Goal: Information Seeking & Learning: Learn about a topic

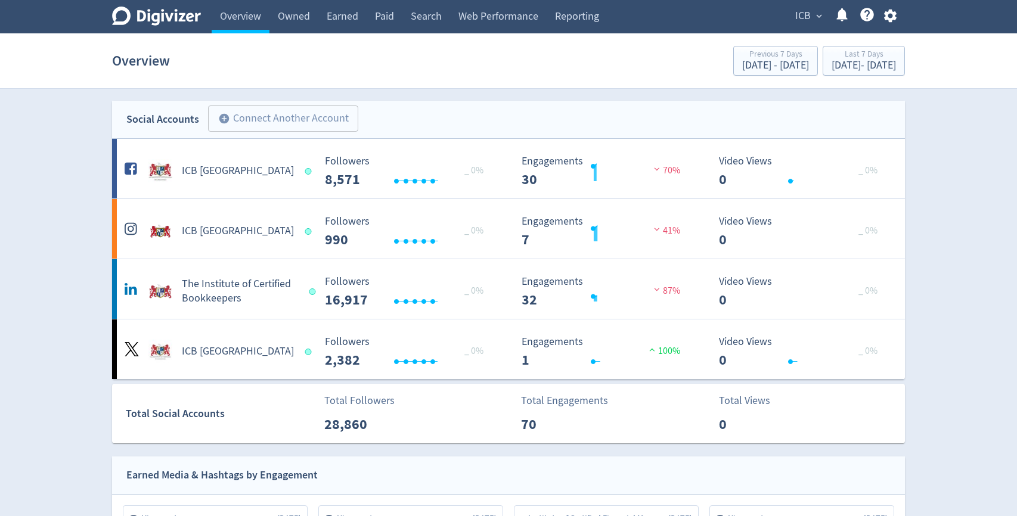
click at [798, 18] on span "ICB" at bounding box center [802, 16] width 15 height 19
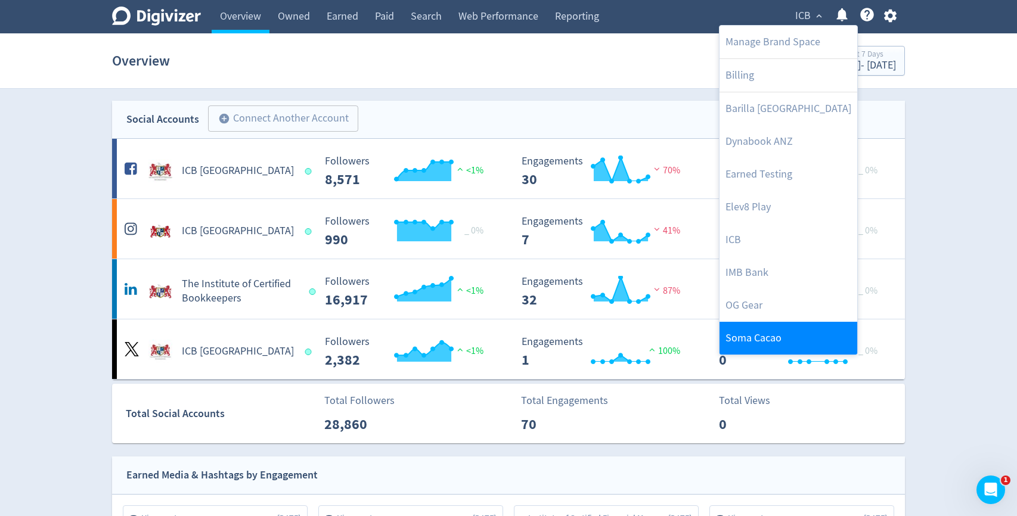
click at [738, 325] on link "Soma Cacao" at bounding box center [789, 338] width 138 height 33
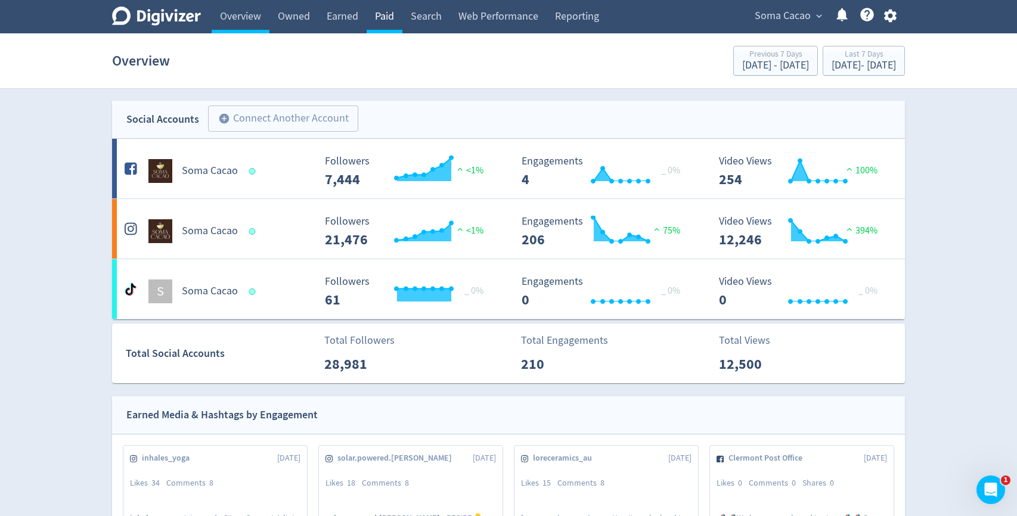
click at [379, 15] on link "Paid" at bounding box center [385, 16] width 36 height 33
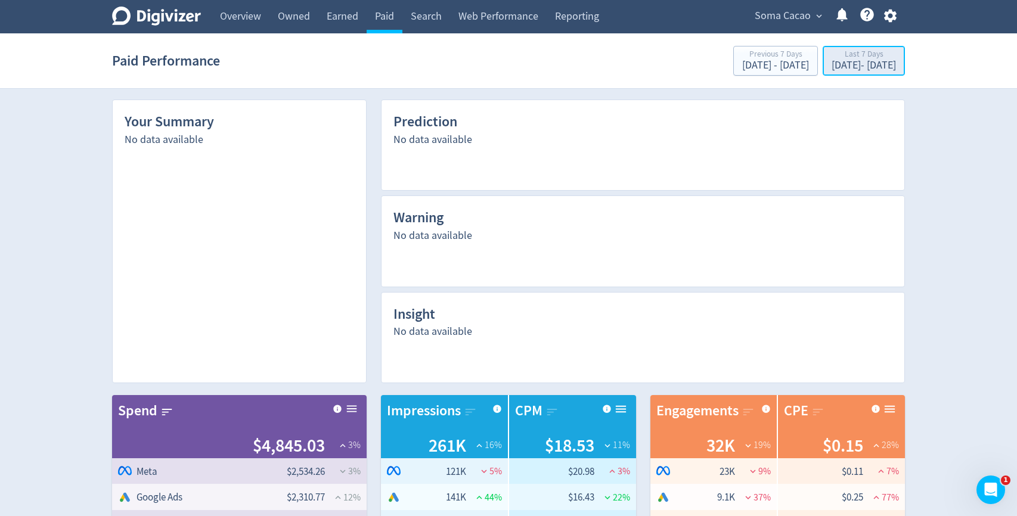
click at [832, 65] on div "[DATE] - [DATE]" at bounding box center [864, 65] width 64 height 11
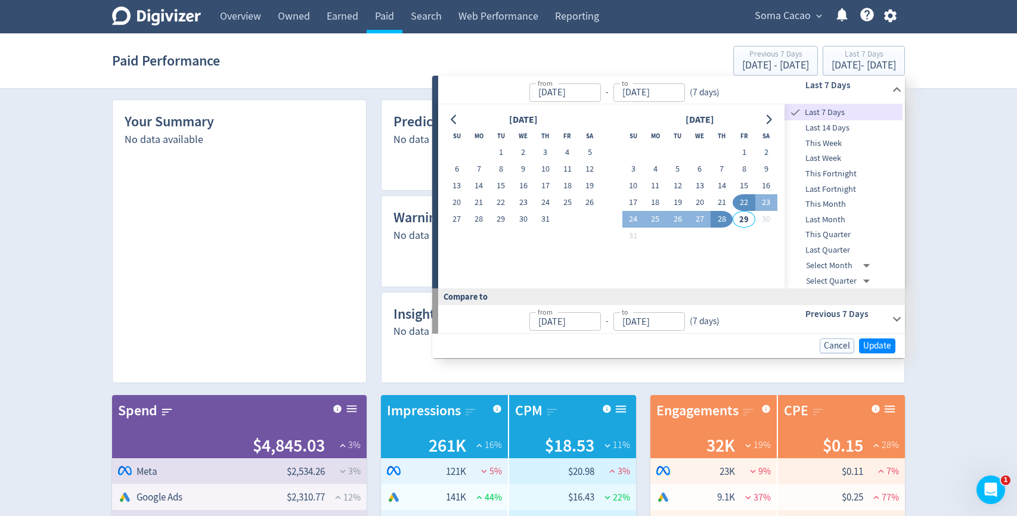
click at [804, 200] on span "This Month" at bounding box center [844, 204] width 118 height 13
type input "[DATE]"
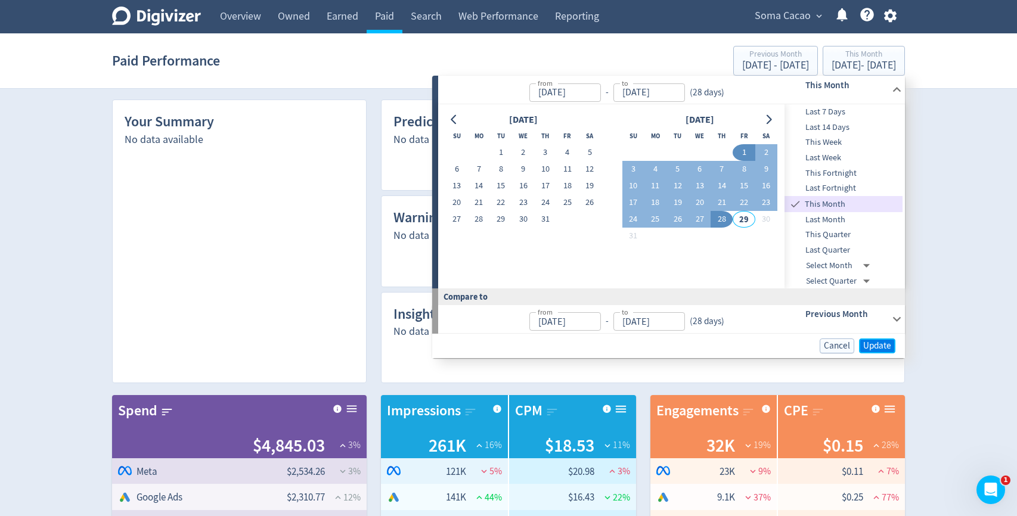
click at [873, 345] on span "Update" at bounding box center [877, 346] width 28 height 9
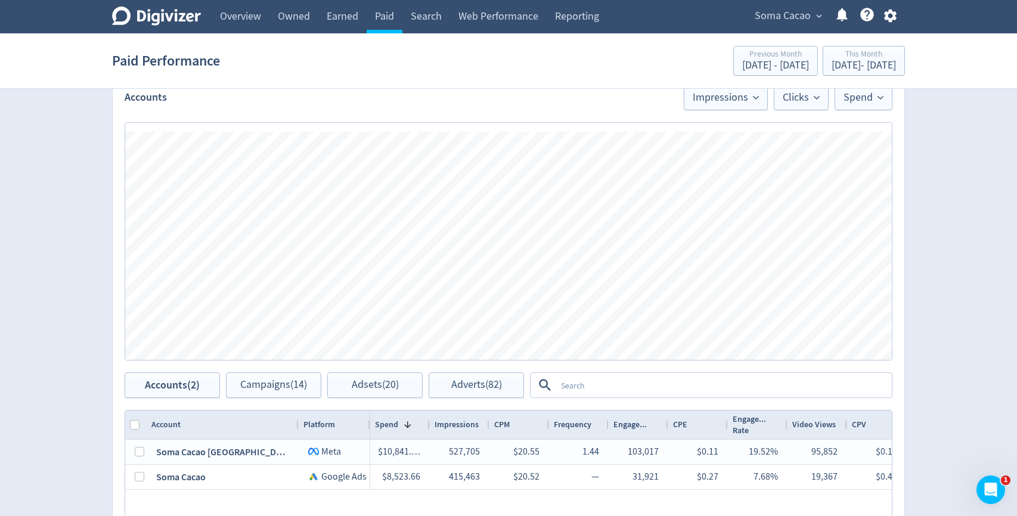
scroll to position [645, 0]
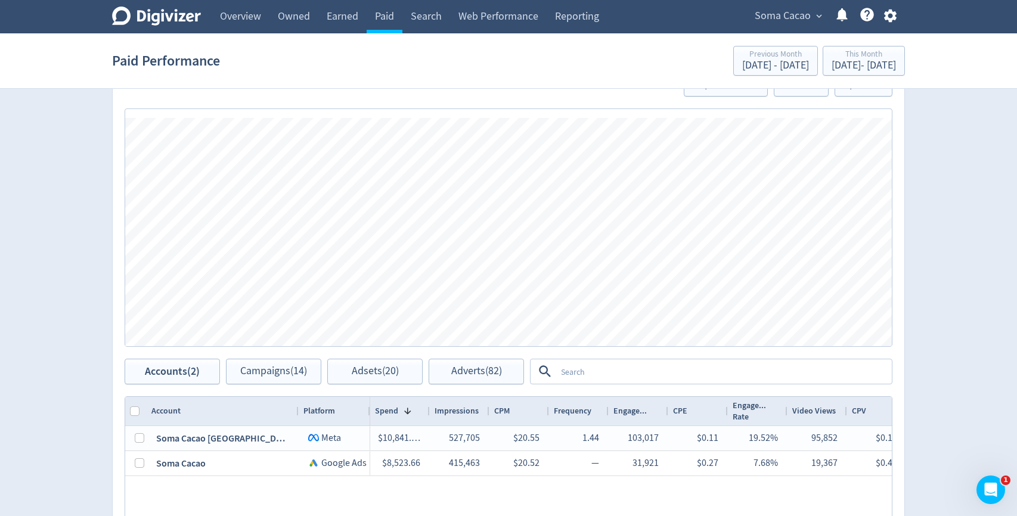
click at [633, 370] on textarea at bounding box center [723, 372] width 334 height 22
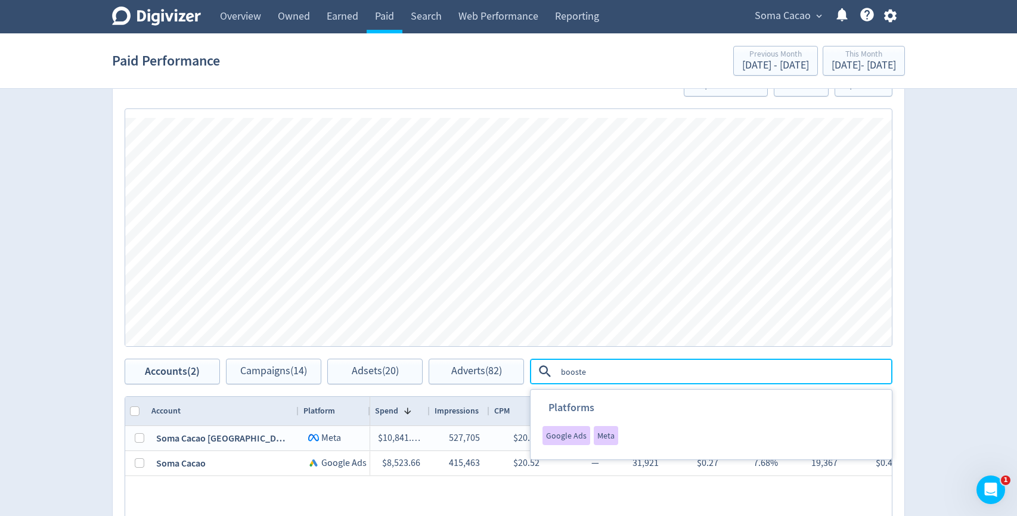
type textarea "boosted"
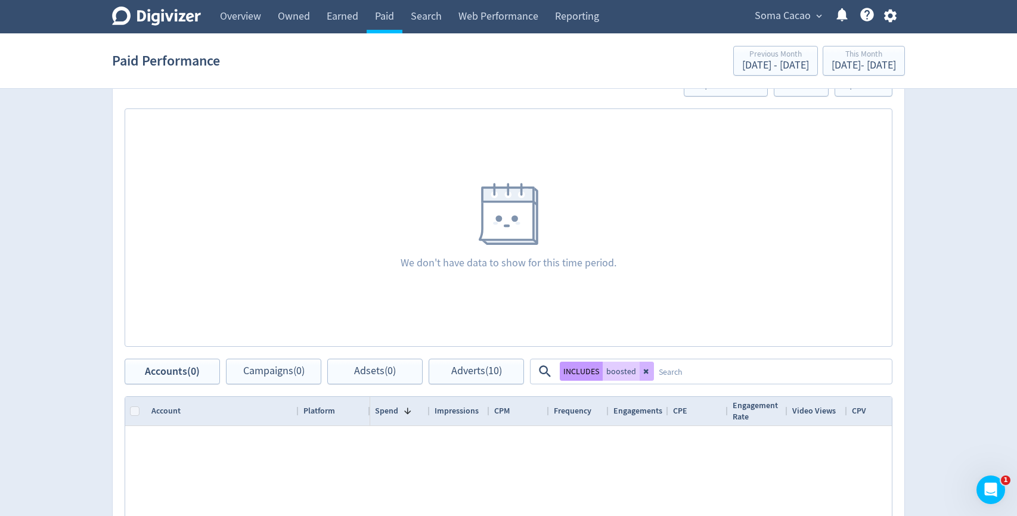
click at [584, 376] on button "INCLUDES" at bounding box center [581, 371] width 43 height 19
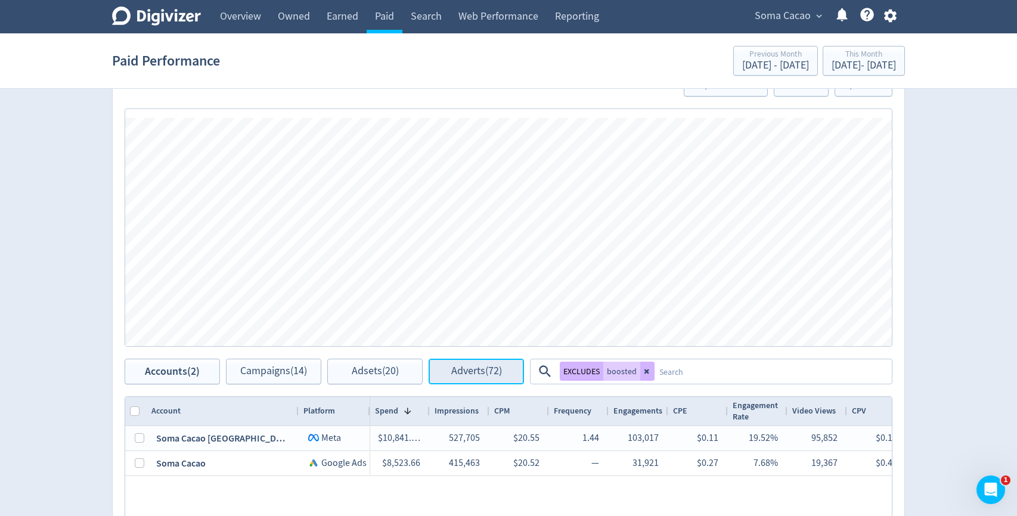
click at [474, 373] on span "Adverts (72)" at bounding box center [476, 371] width 51 height 11
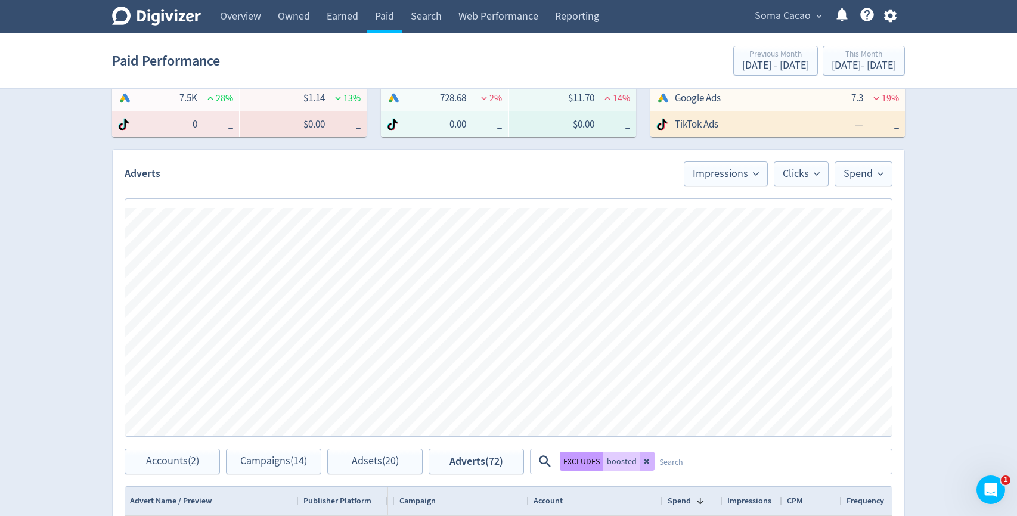
click at [576, 460] on button "EXCLUDES" at bounding box center [582, 461] width 44 height 19
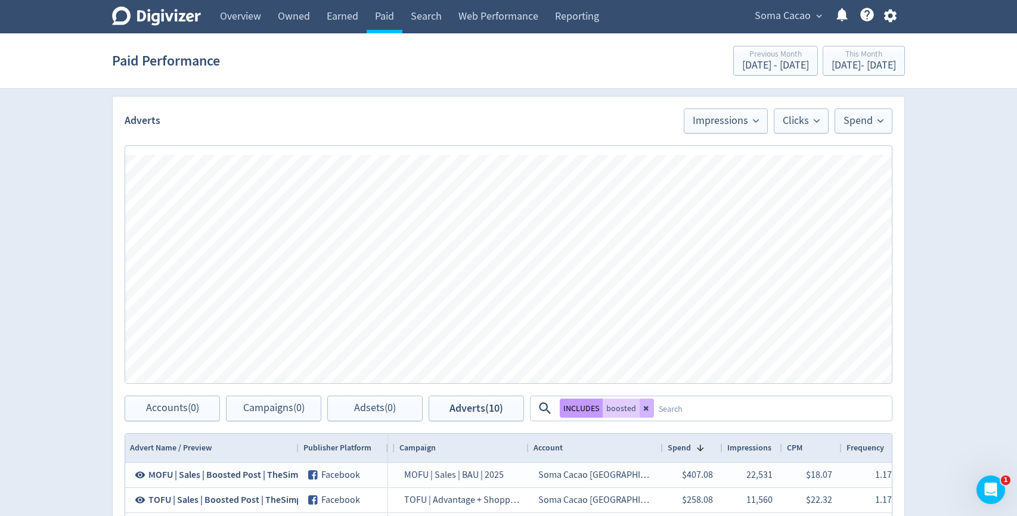
click at [566, 415] on button "INCLUDES" at bounding box center [581, 408] width 43 height 19
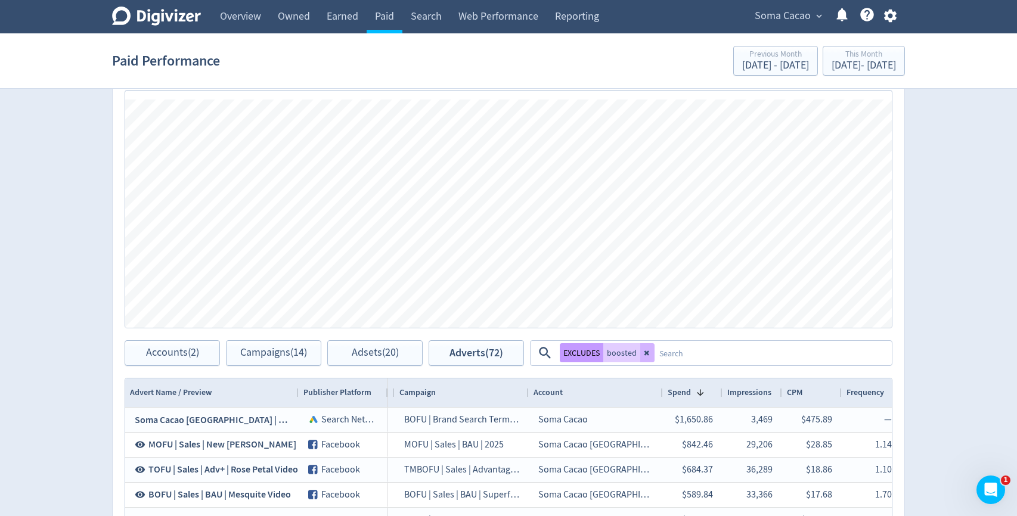
click at [585, 357] on button "EXCLUDES" at bounding box center [582, 352] width 44 height 19
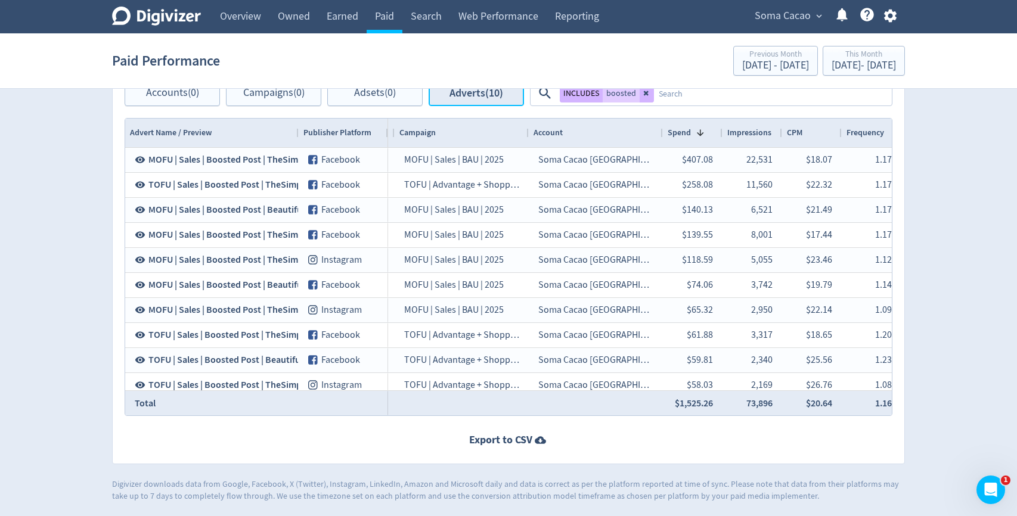
click at [436, 98] on button "Adverts (10)" at bounding box center [476, 93] width 95 height 26
click at [404, 104] on button "Adsets (0)" at bounding box center [374, 93] width 95 height 26
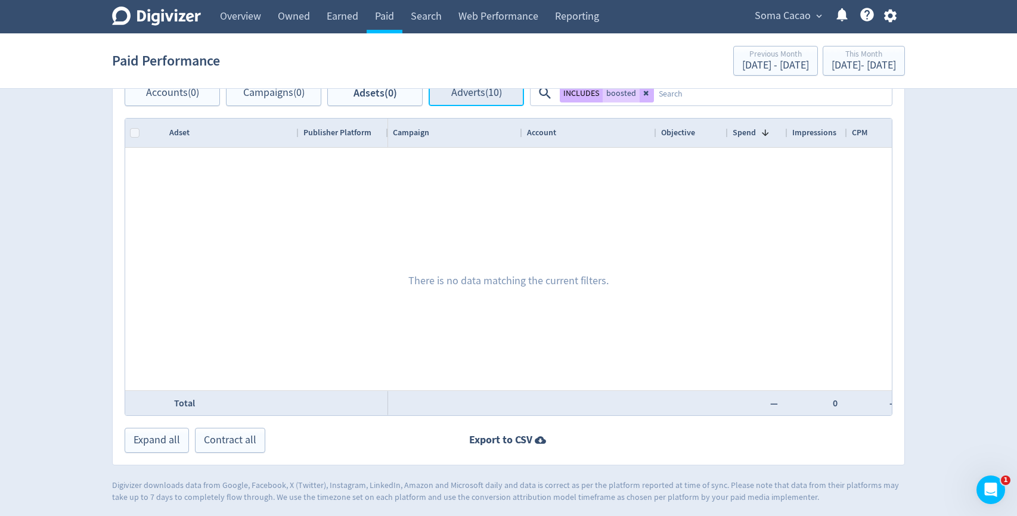
click at [452, 103] on button "Adverts (10)" at bounding box center [476, 93] width 95 height 26
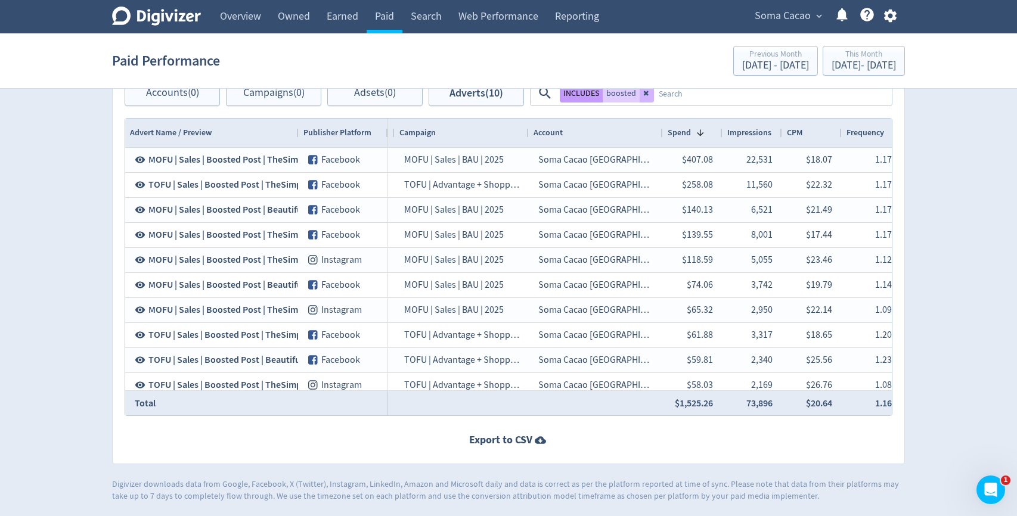
click at [587, 97] on button "INCLUDES" at bounding box center [581, 92] width 43 height 19
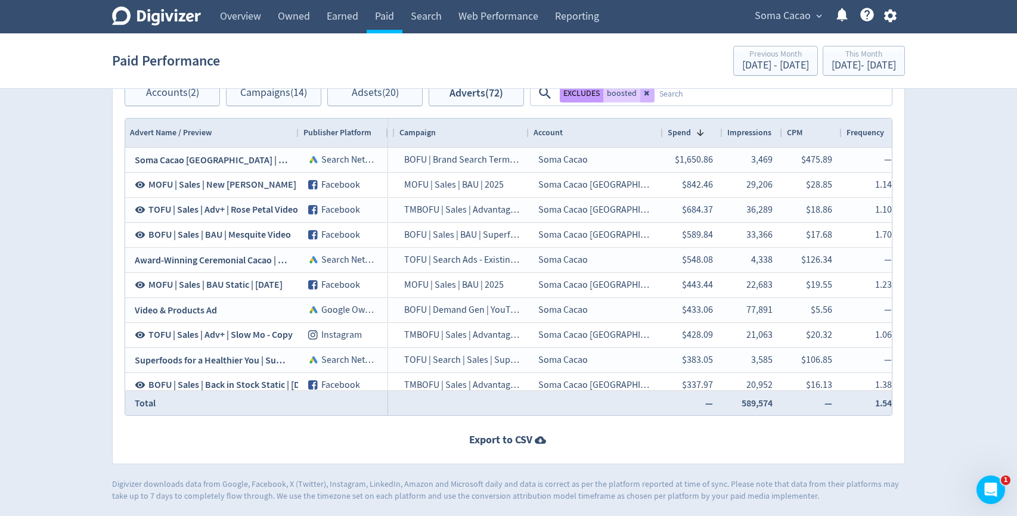
click at [591, 100] on button "EXCLUDES" at bounding box center [582, 92] width 44 height 19
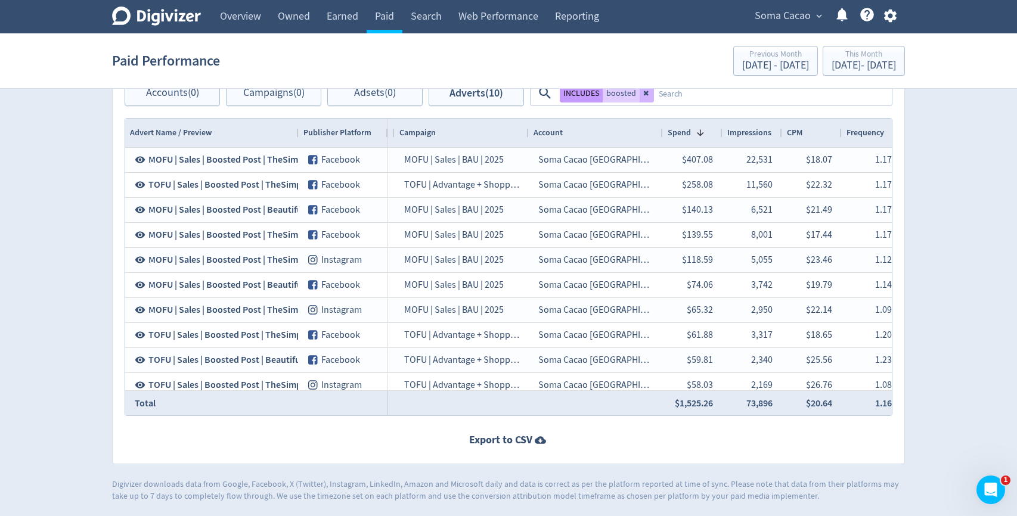
click at [581, 100] on button "INCLUDES" at bounding box center [581, 92] width 43 height 19
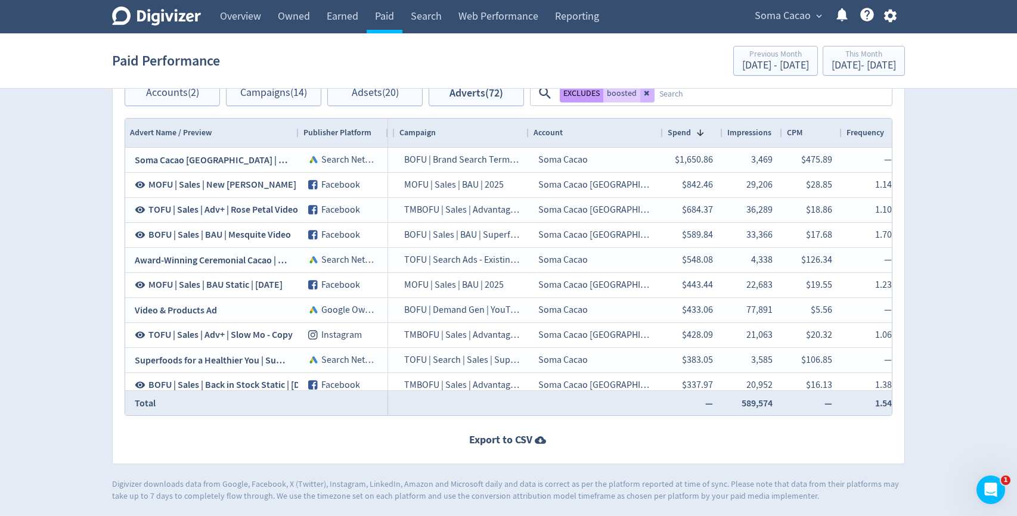
click at [592, 92] on button "EXCLUDES" at bounding box center [582, 92] width 44 height 19
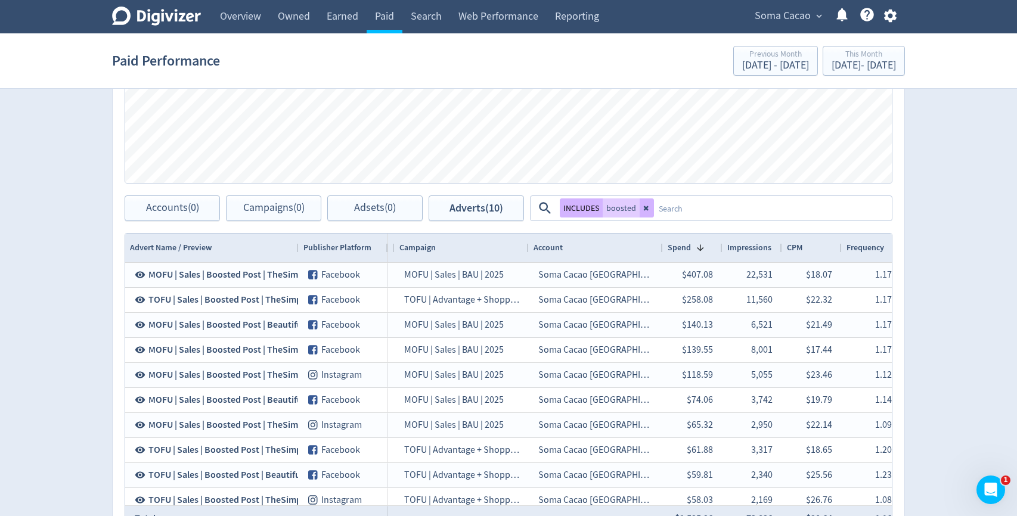
scroll to position [805, 0]
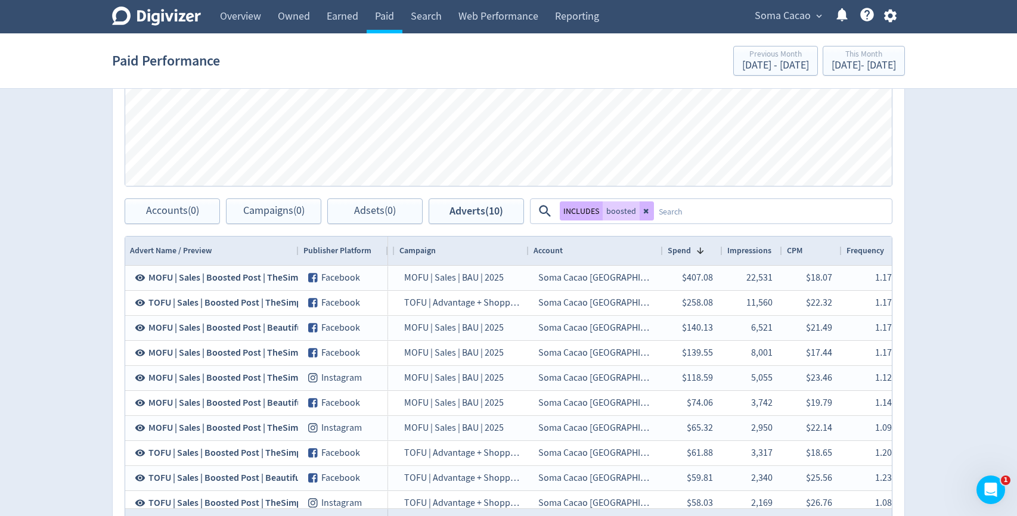
click at [678, 216] on textarea at bounding box center [772, 211] width 237 height 22
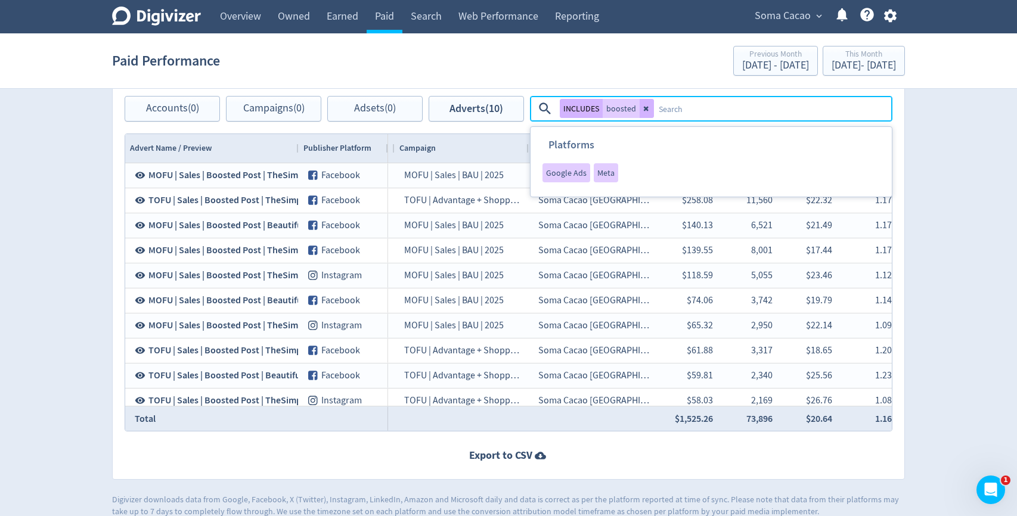
scroll to position [914, 0]
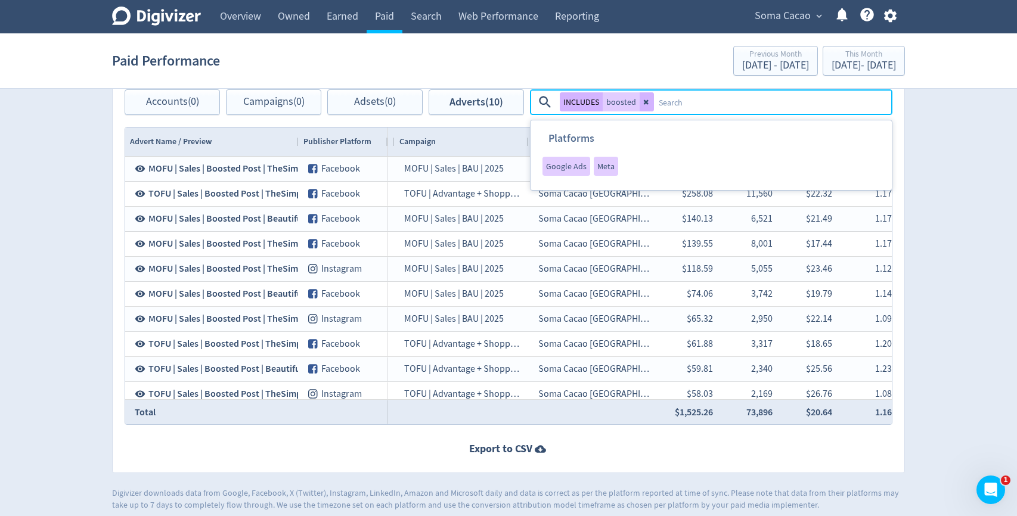
click at [709, 451] on div "Export to CSV" at bounding box center [509, 449] width 792 height 15
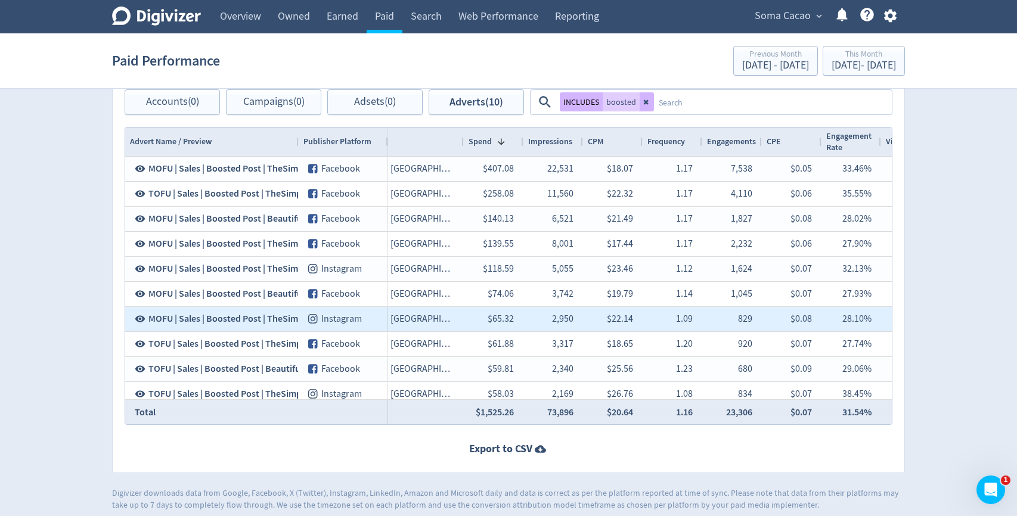
scroll to position [0, 335]
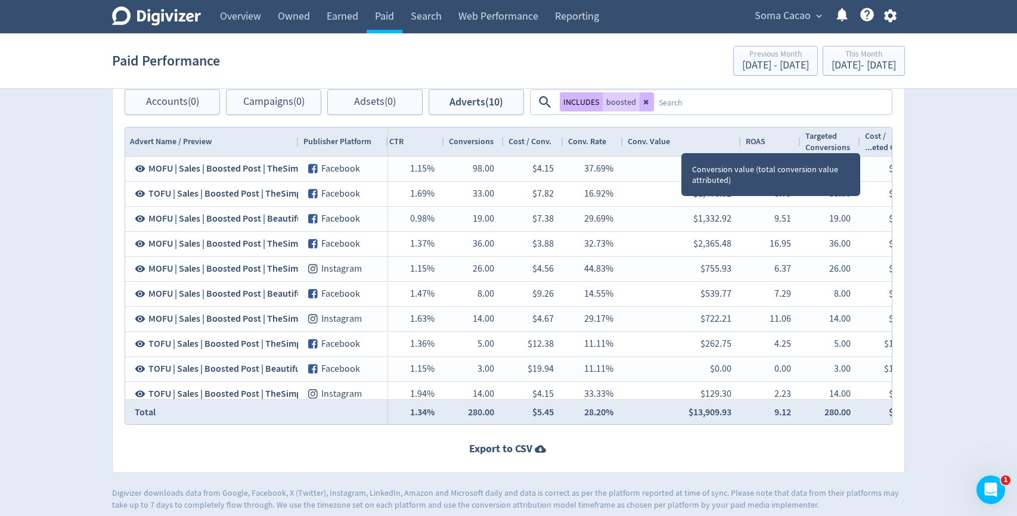
drag, startPoint x: 681, startPoint y: 142, endPoint x: 740, endPoint y: 140, distance: 58.5
click at [740, 140] on div at bounding box center [740, 142] width 5 height 29
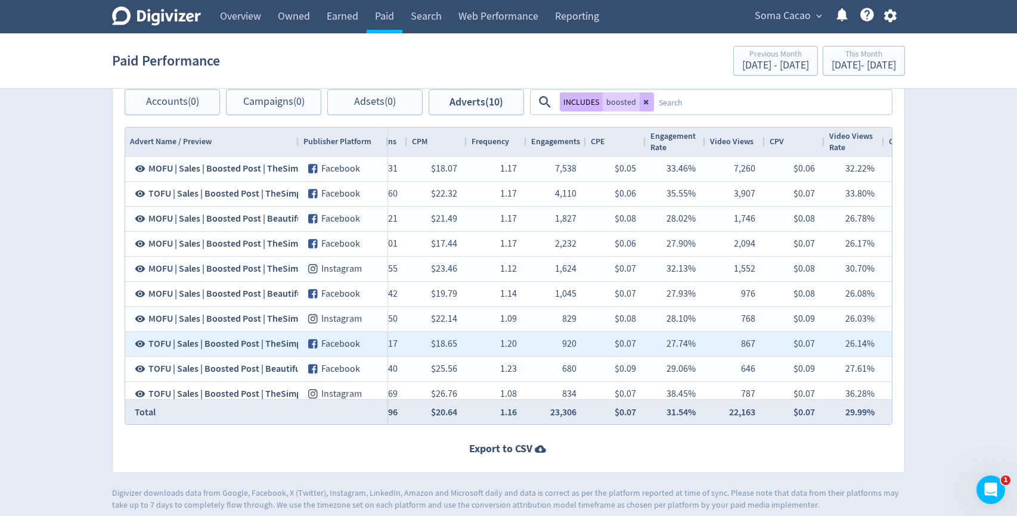
scroll to position [0, 178]
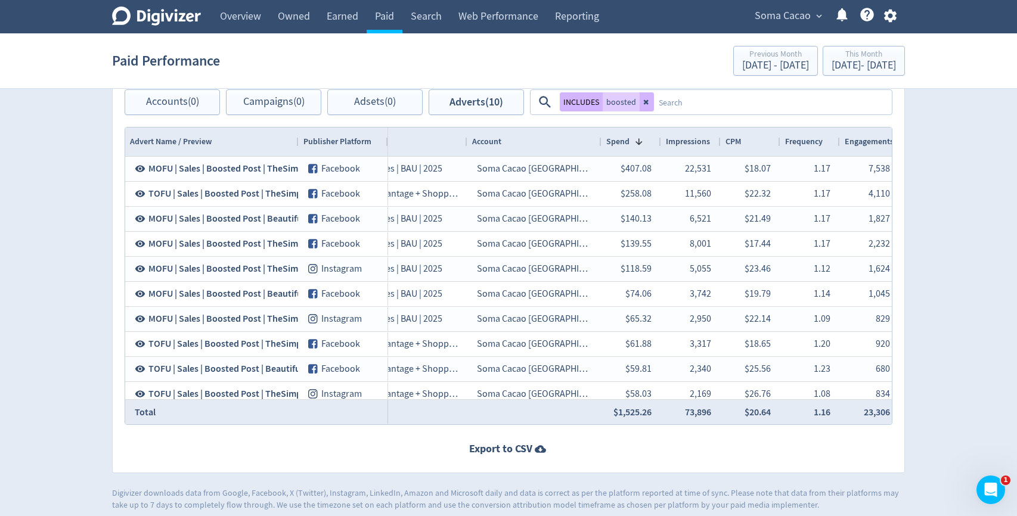
click at [718, 108] on textarea at bounding box center [772, 102] width 237 height 22
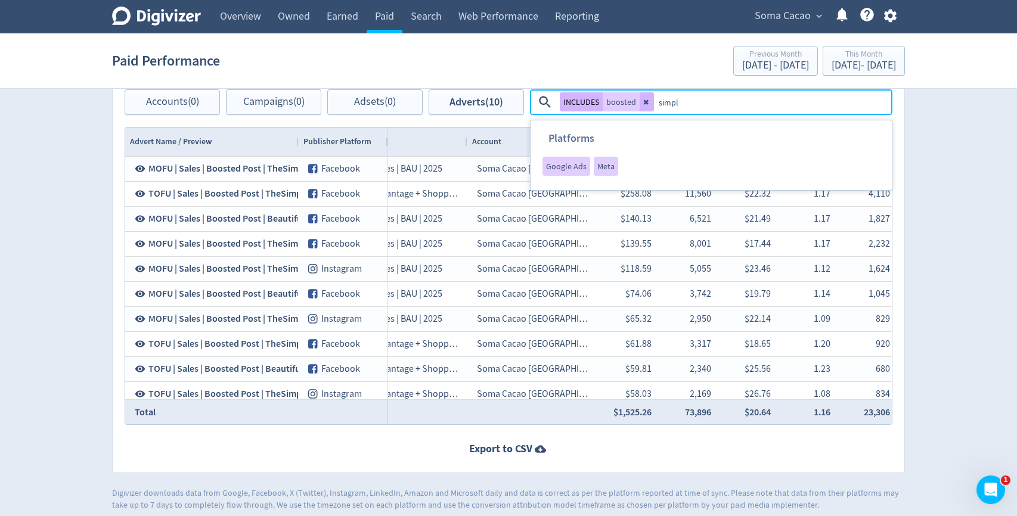
type textarea "simple"
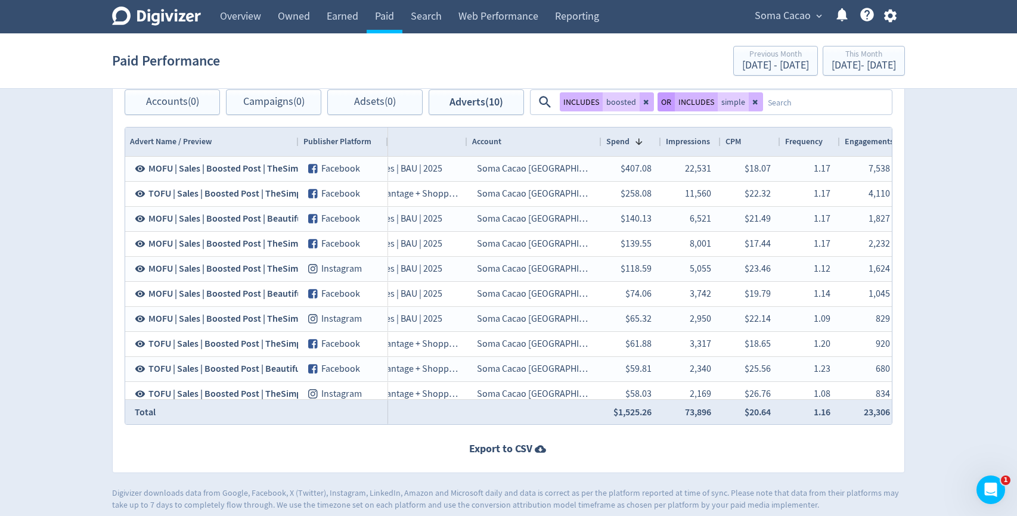
click at [667, 99] on button "OR" at bounding box center [666, 101] width 17 height 19
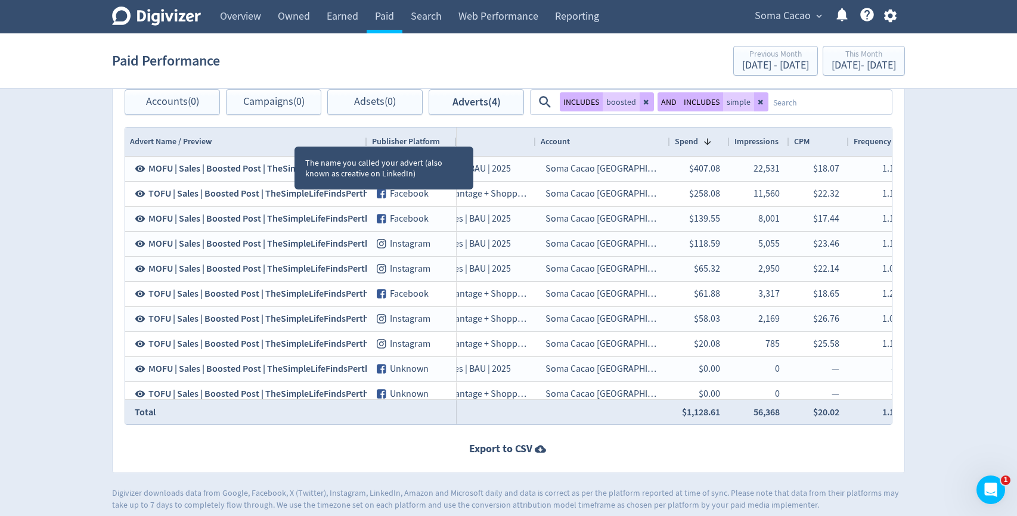
drag, startPoint x: 297, startPoint y: 139, endPoint x: 473, endPoint y: 153, distance: 177.0
click at [369, 153] on div at bounding box center [366, 142] width 5 height 29
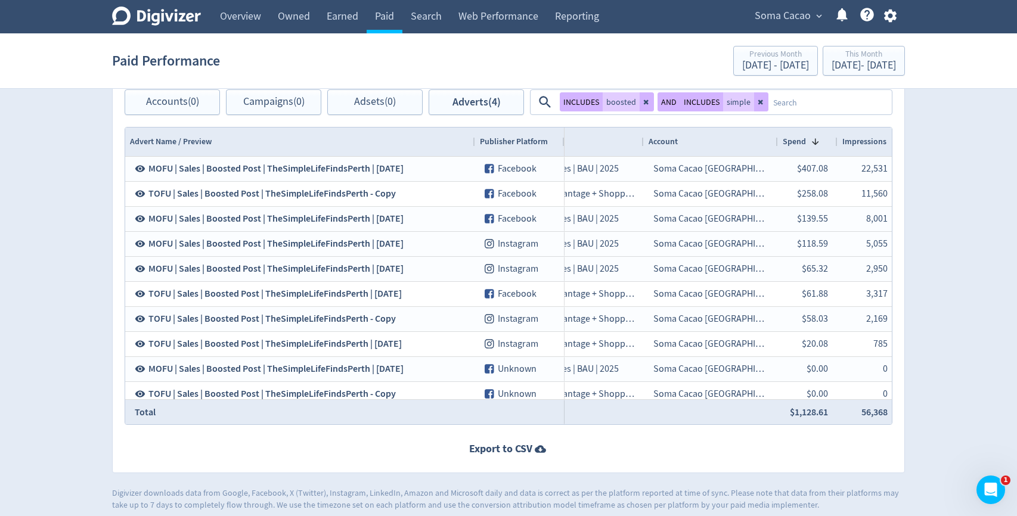
click at [826, 98] on textarea at bounding box center [829, 102] width 122 height 22
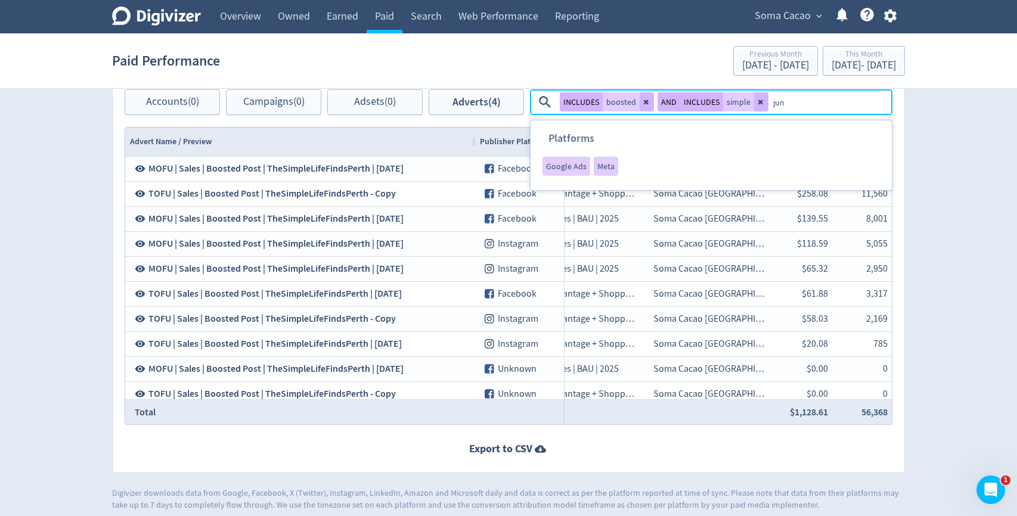
type textarea "june"
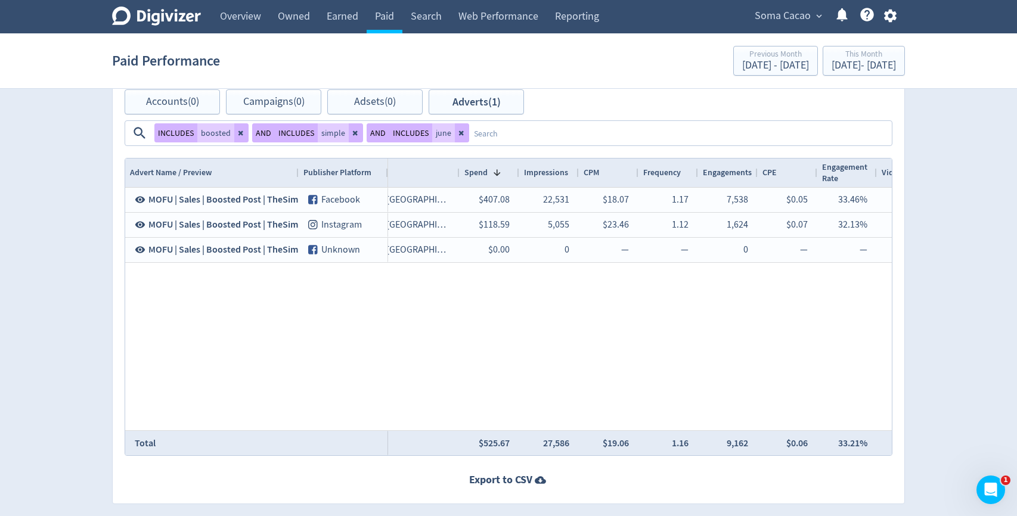
scroll to position [0, 340]
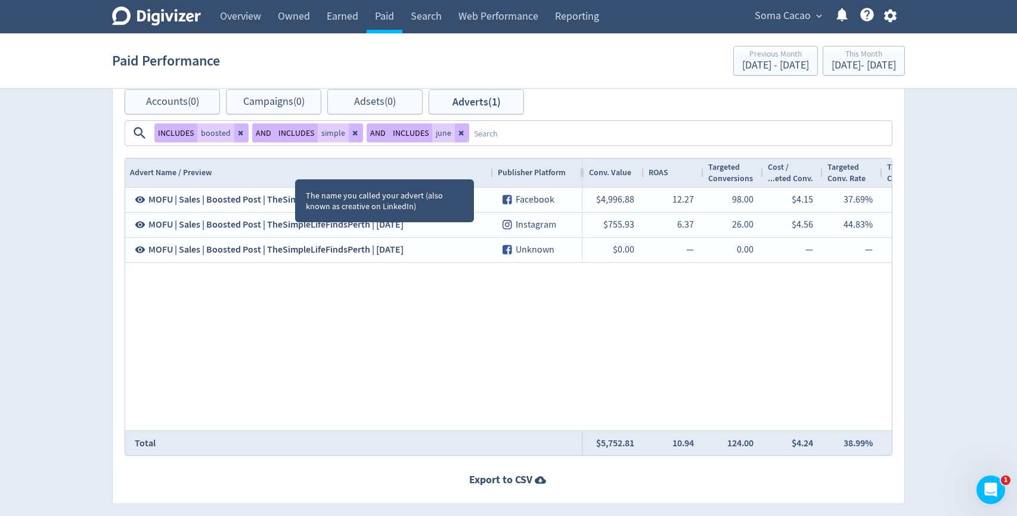
drag, startPoint x: 297, startPoint y: 170, endPoint x: 488, endPoint y: 183, distance: 191.8
click at [490, 183] on div at bounding box center [492, 173] width 5 height 29
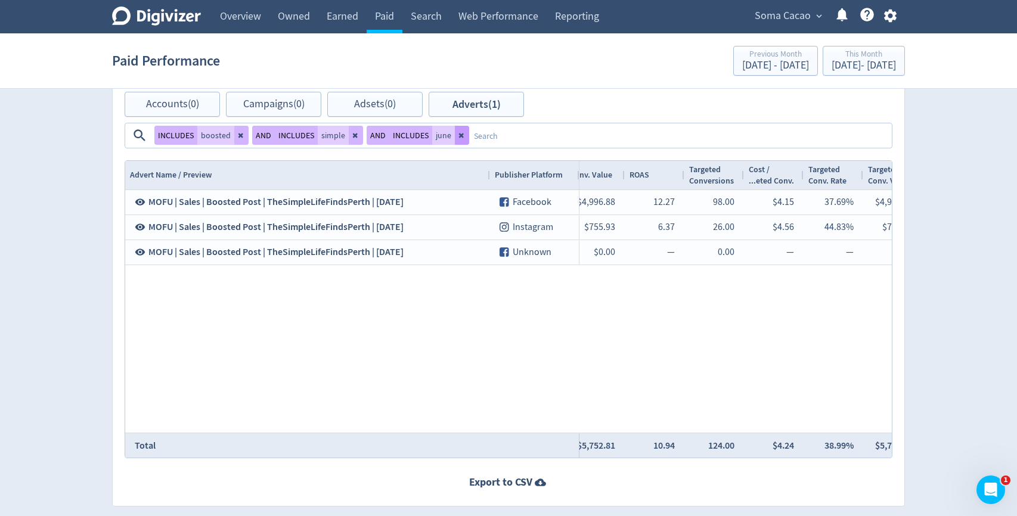
click at [459, 141] on button at bounding box center [462, 135] width 14 height 19
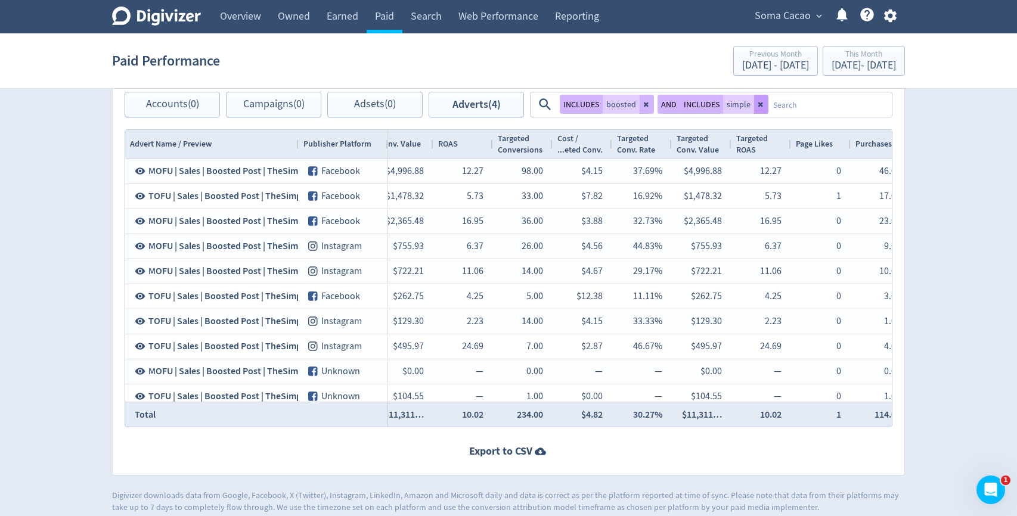
click at [762, 106] on button at bounding box center [761, 104] width 14 height 19
click at [454, 147] on span "ROAS" at bounding box center [448, 143] width 20 height 11
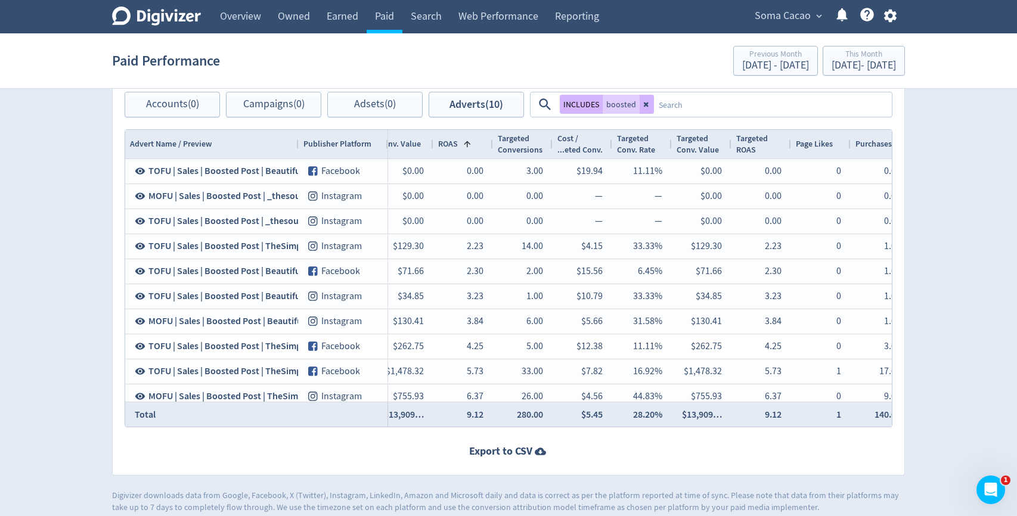
click at [464, 146] on span at bounding box center [468, 144] width 10 height 10
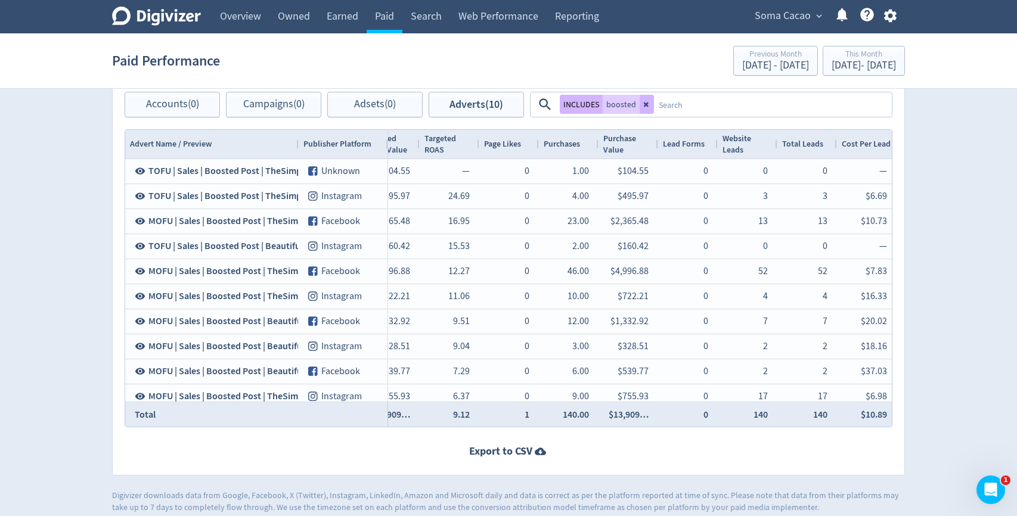
click at [566, 150] on div "Purchases" at bounding box center [569, 144] width 50 height 23
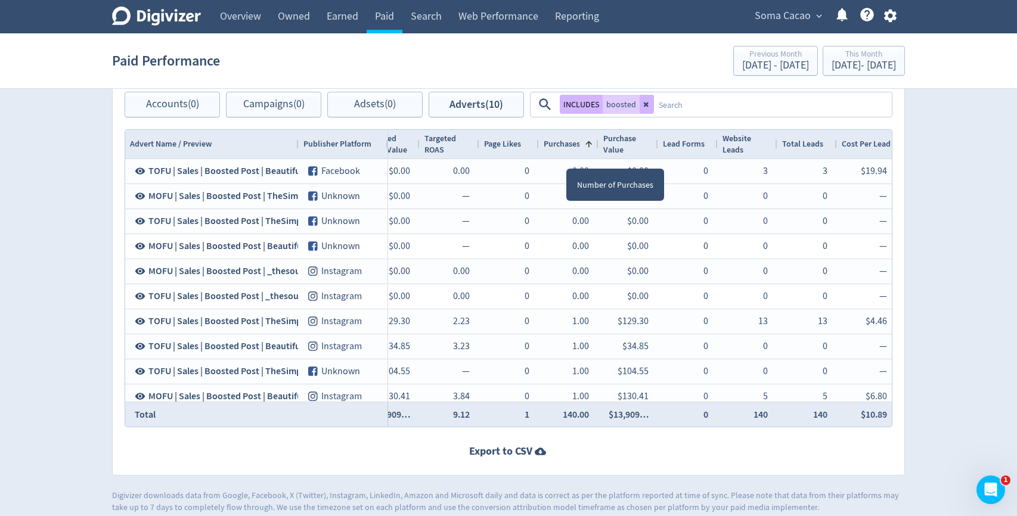
click at [568, 148] on span "Purchases" at bounding box center [562, 143] width 36 height 11
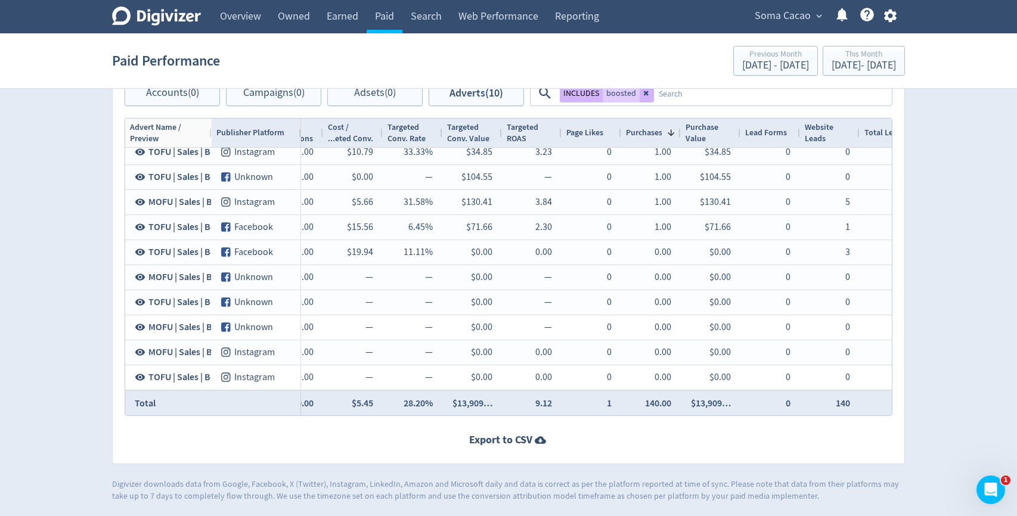
drag, startPoint x: 298, startPoint y: 131, endPoint x: 211, endPoint y: 162, distance: 92.2
click at [211, 162] on div "Advert Name / Preview Publisher Platform Adset Campaign" at bounding box center [508, 267] width 767 height 297
